Goal: Transaction & Acquisition: Download file/media

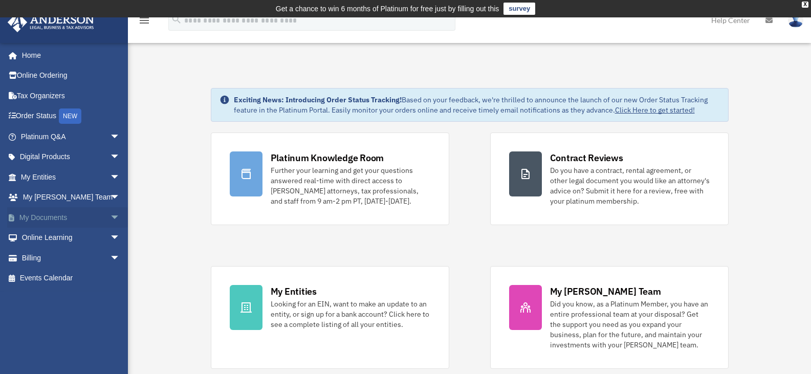
click at [36, 219] on link "My Documents arrow_drop_down" at bounding box center [71, 217] width 128 height 20
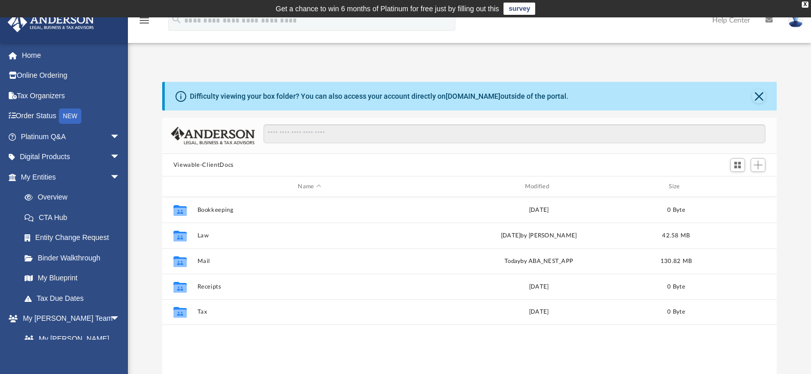
scroll to position [225, 607]
click at [550, 184] on div "Modified" at bounding box center [538, 186] width 225 height 9
click at [536, 187] on div "Modified" at bounding box center [538, 186] width 225 height 9
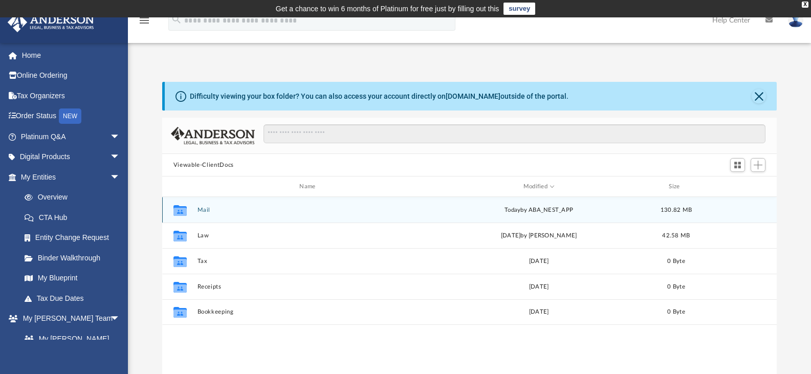
click at [207, 208] on button "Mail" at bounding box center [309, 210] width 225 height 7
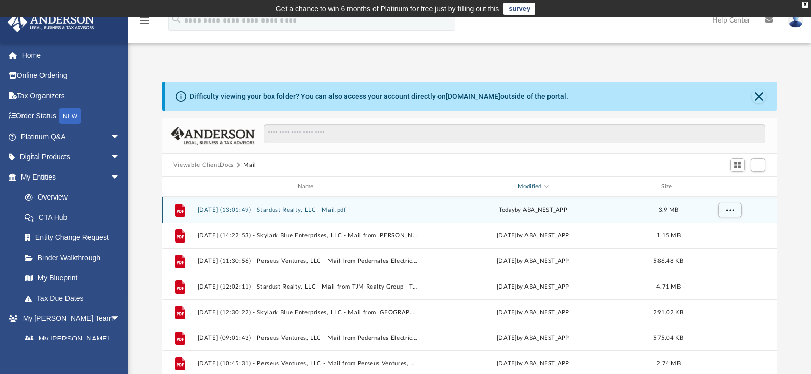
scroll to position [193, 607]
click at [299, 210] on button "[DATE] (13:01:49) - Stardust Realty, LLC - Mail.pdf" at bounding box center [307, 210] width 221 height 7
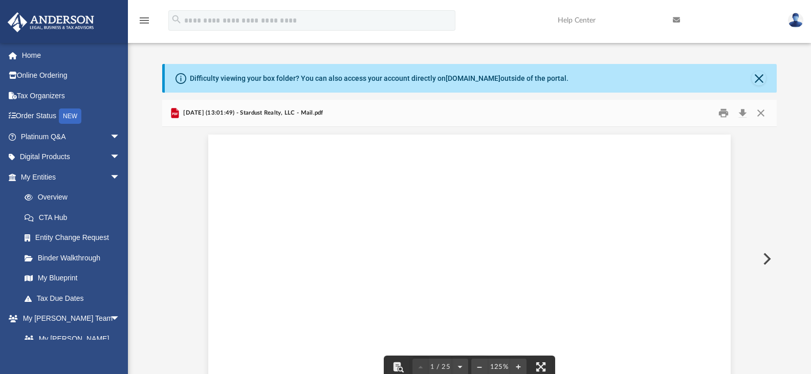
scroll to position [0, 0]
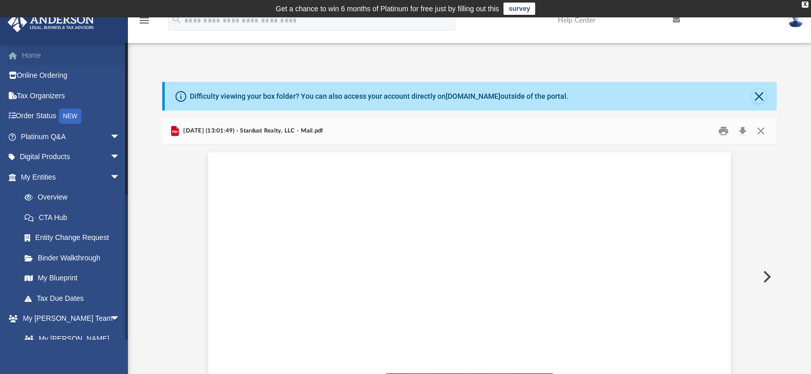
click at [31, 54] on link "Home" at bounding box center [71, 55] width 128 height 20
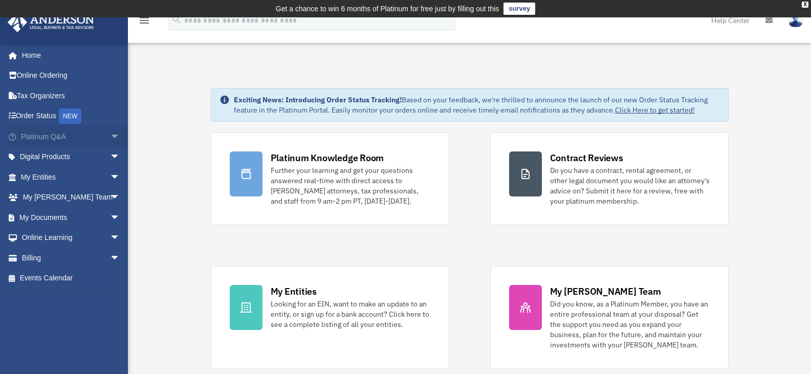
click at [38, 136] on link "Platinum Q&A arrow_drop_down" at bounding box center [71, 136] width 128 height 20
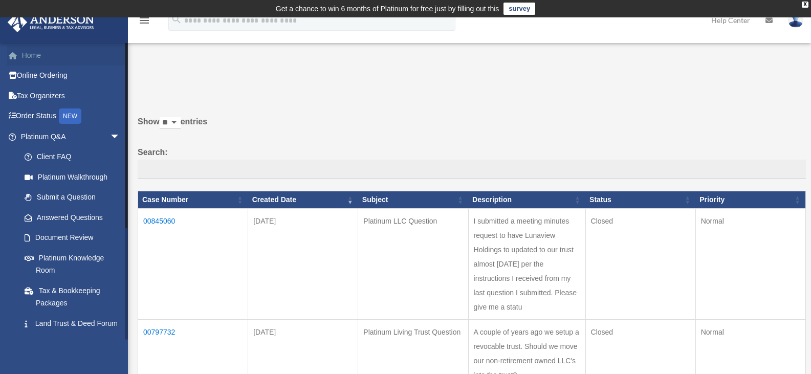
click at [29, 60] on link "Home" at bounding box center [71, 55] width 128 height 20
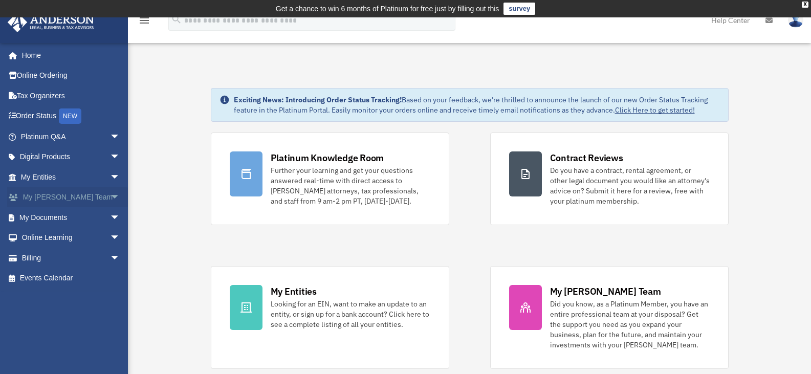
click at [53, 200] on link "My Anderson Team arrow_drop_down" at bounding box center [71, 197] width 128 height 20
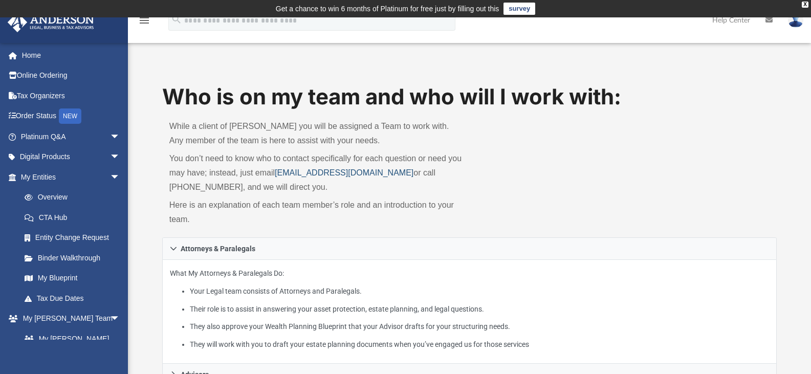
click at [285, 175] on link "myteam@andersonadvisors.com" at bounding box center [344, 172] width 139 height 9
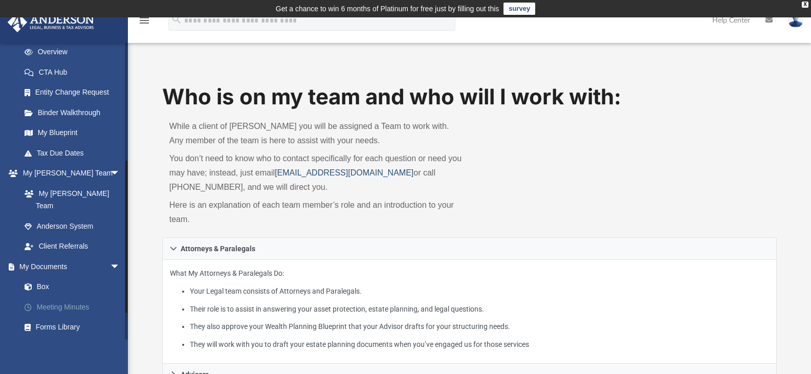
scroll to position [273, 0]
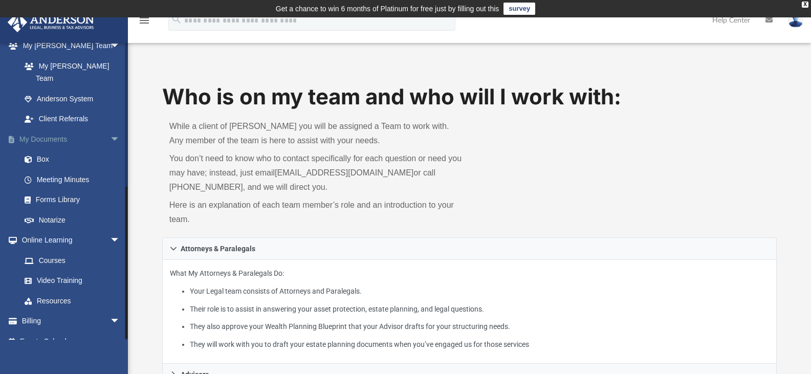
click at [48, 129] on link "My Documents arrow_drop_down" at bounding box center [71, 139] width 128 height 20
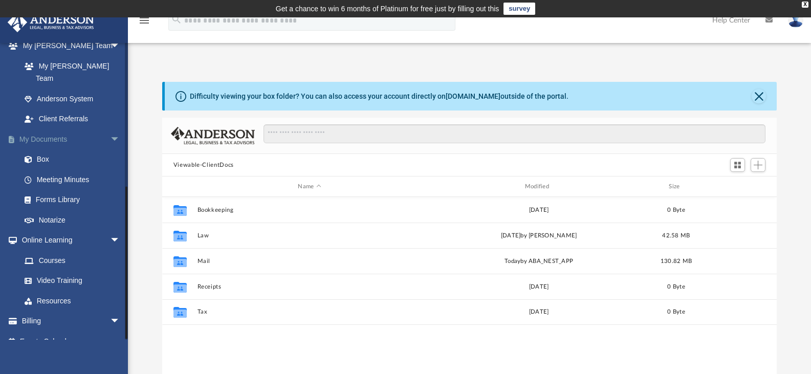
scroll to position [225, 607]
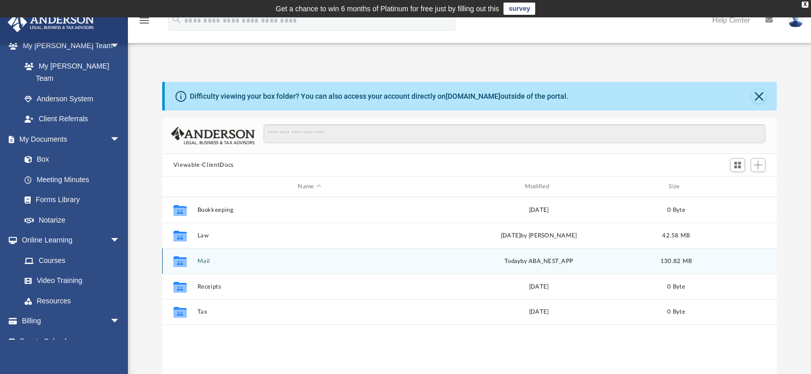
click at [207, 258] on button "Mail" at bounding box center [309, 261] width 225 height 7
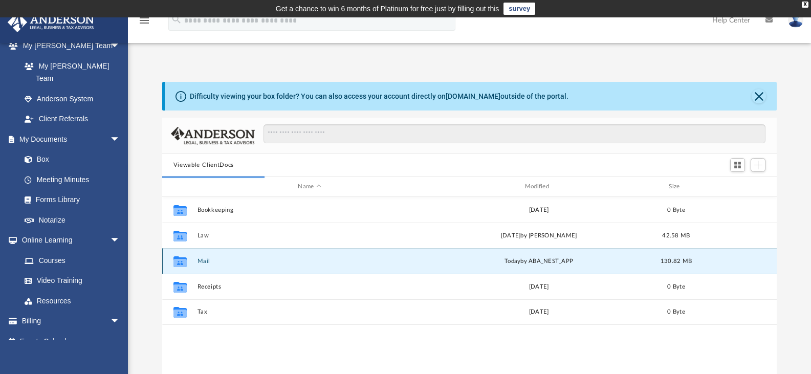
click at [202, 260] on button "Mail" at bounding box center [309, 261] width 225 height 7
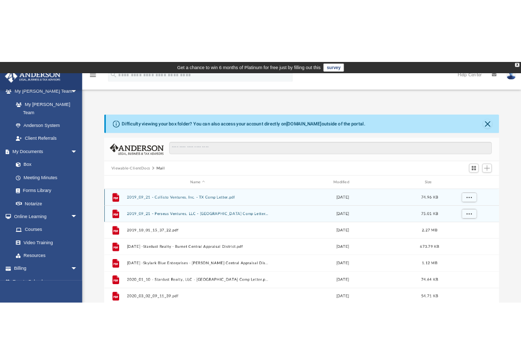
scroll to position [193, 607]
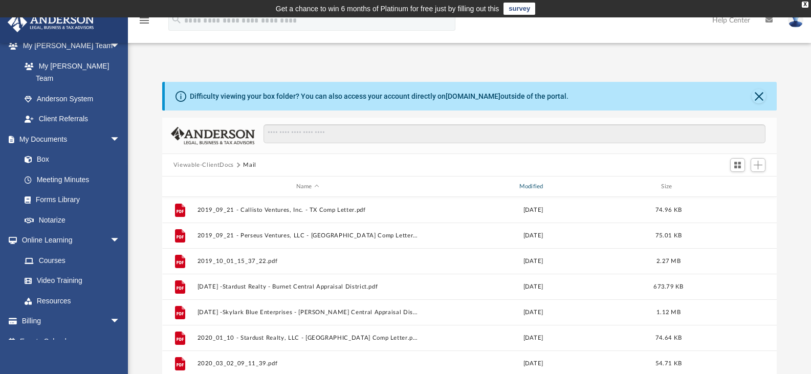
click at [529, 183] on div "Modified" at bounding box center [532, 186] width 221 height 9
click at [530, 184] on div "Modified" at bounding box center [532, 186] width 221 height 9
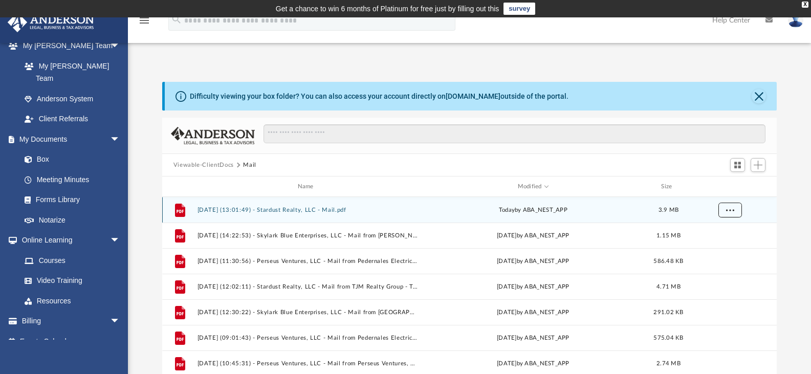
click at [729, 212] on button "More options" at bounding box center [730, 210] width 24 height 15
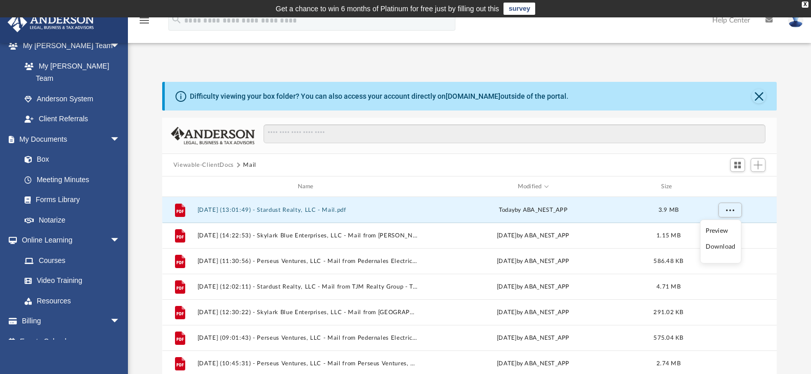
click at [384, 177] on div at bounding box center [469, 177] width 615 height 1
drag, startPoint x: 372, startPoint y: 209, endPoint x: 282, endPoint y: 206, distance: 90.1
click at [282, 207] on button "[DATE] (13:01:49) - Stardust Realty, LLC - Mail.pdf" at bounding box center [307, 210] width 221 height 7
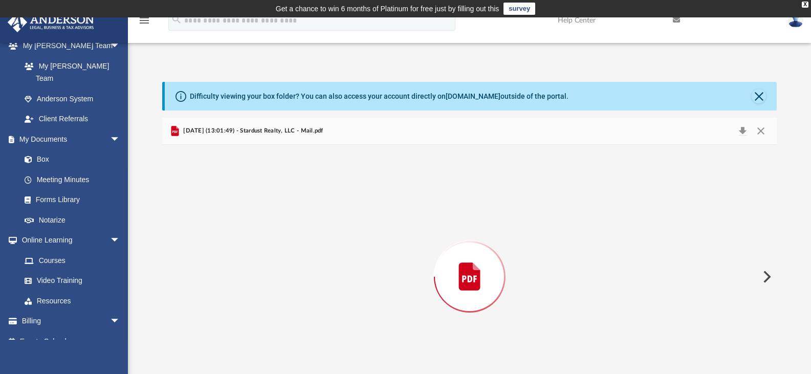
scroll to position [35, 0]
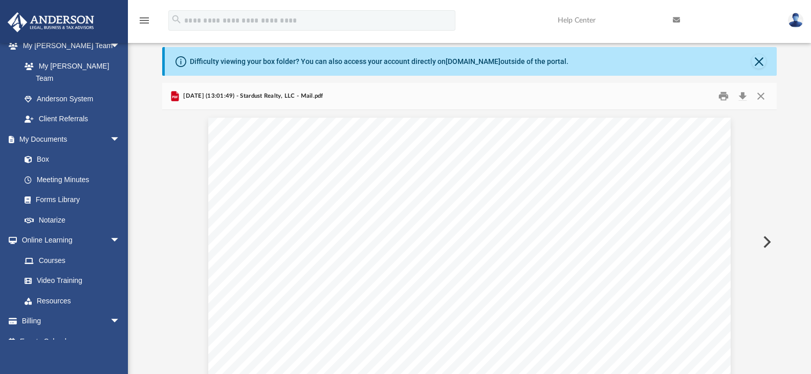
drag, startPoint x: 338, startPoint y: 94, endPoint x: 183, endPoint y: 97, distance: 155.6
click at [183, 97] on div "[DATE] (13:01:49) - Stardust Realty, LLC - Mail.pdf" at bounding box center [469, 96] width 615 height 27
copy span "[DATE] (13:01:49) - Stardust Realty, LLC - Mail.pdf"
